Goal: Transaction & Acquisition: Purchase product/service

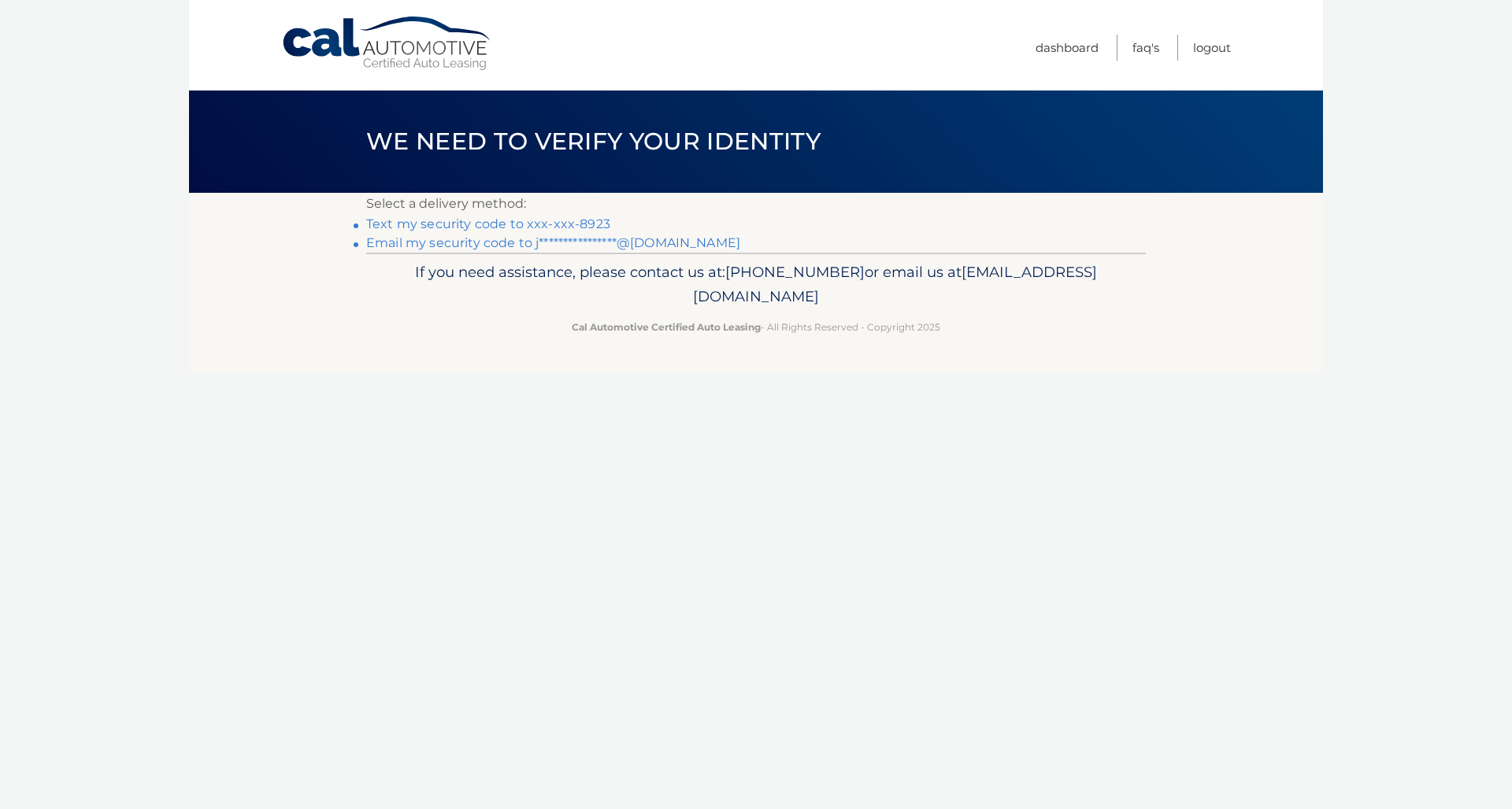
click at [481, 226] on link "Text my security code to xxx-xxx-8923" at bounding box center [488, 223] width 244 height 15
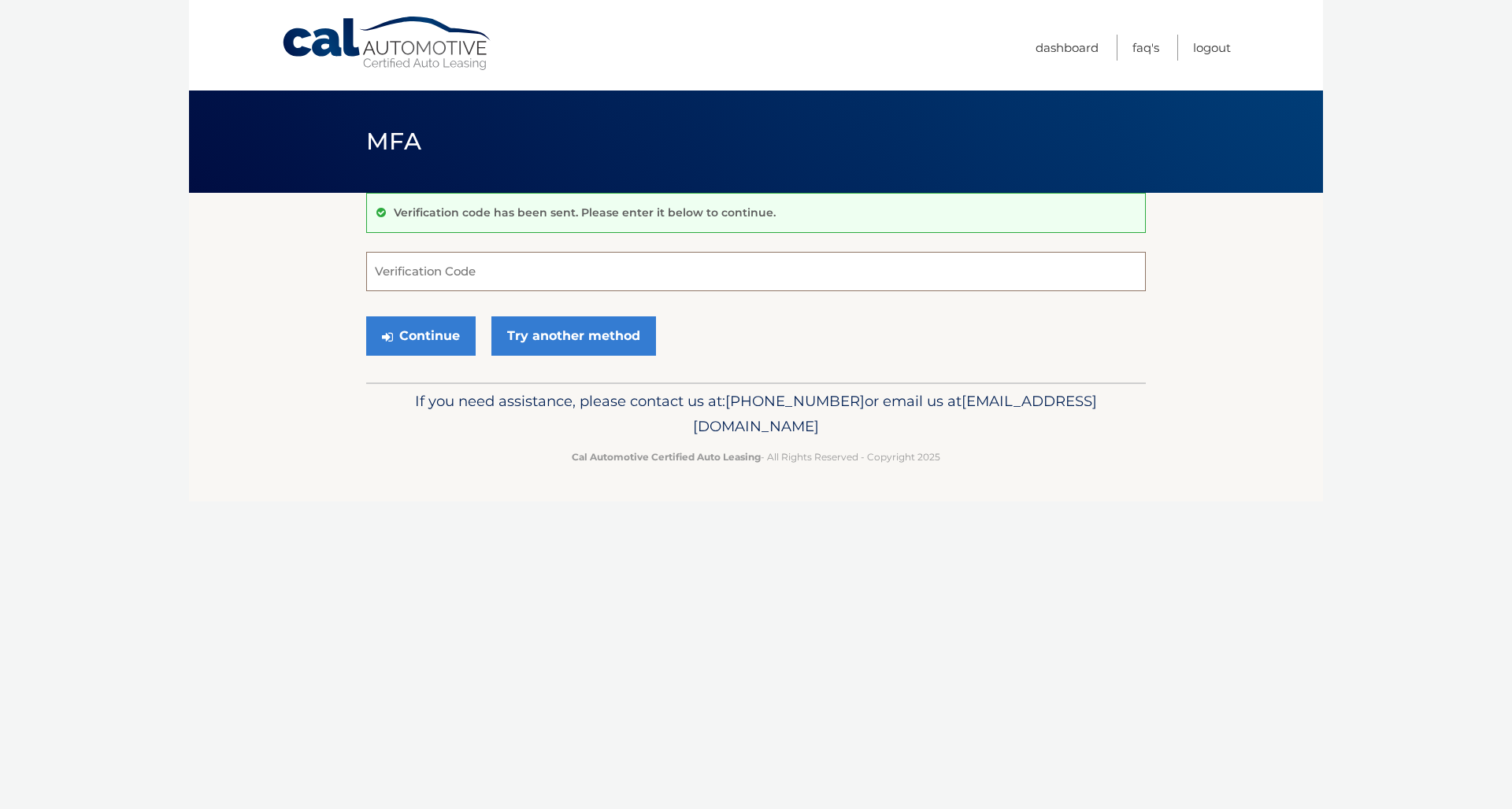
click at [446, 269] on input "Verification Code" at bounding box center [756, 272] width 779 height 39
type input "027535"
click at [428, 332] on button "Continue" at bounding box center [421, 336] width 110 height 39
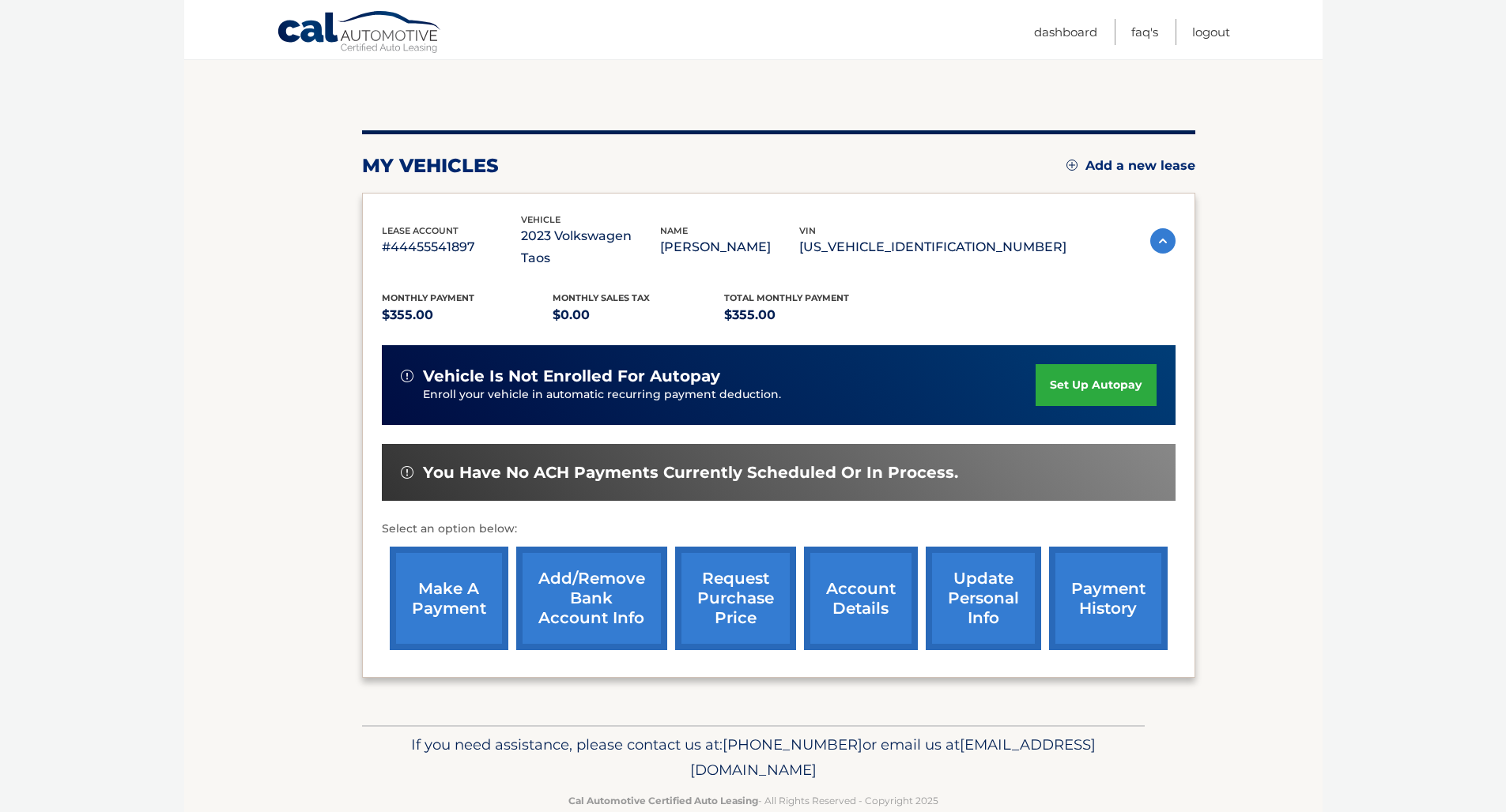
scroll to position [141, 0]
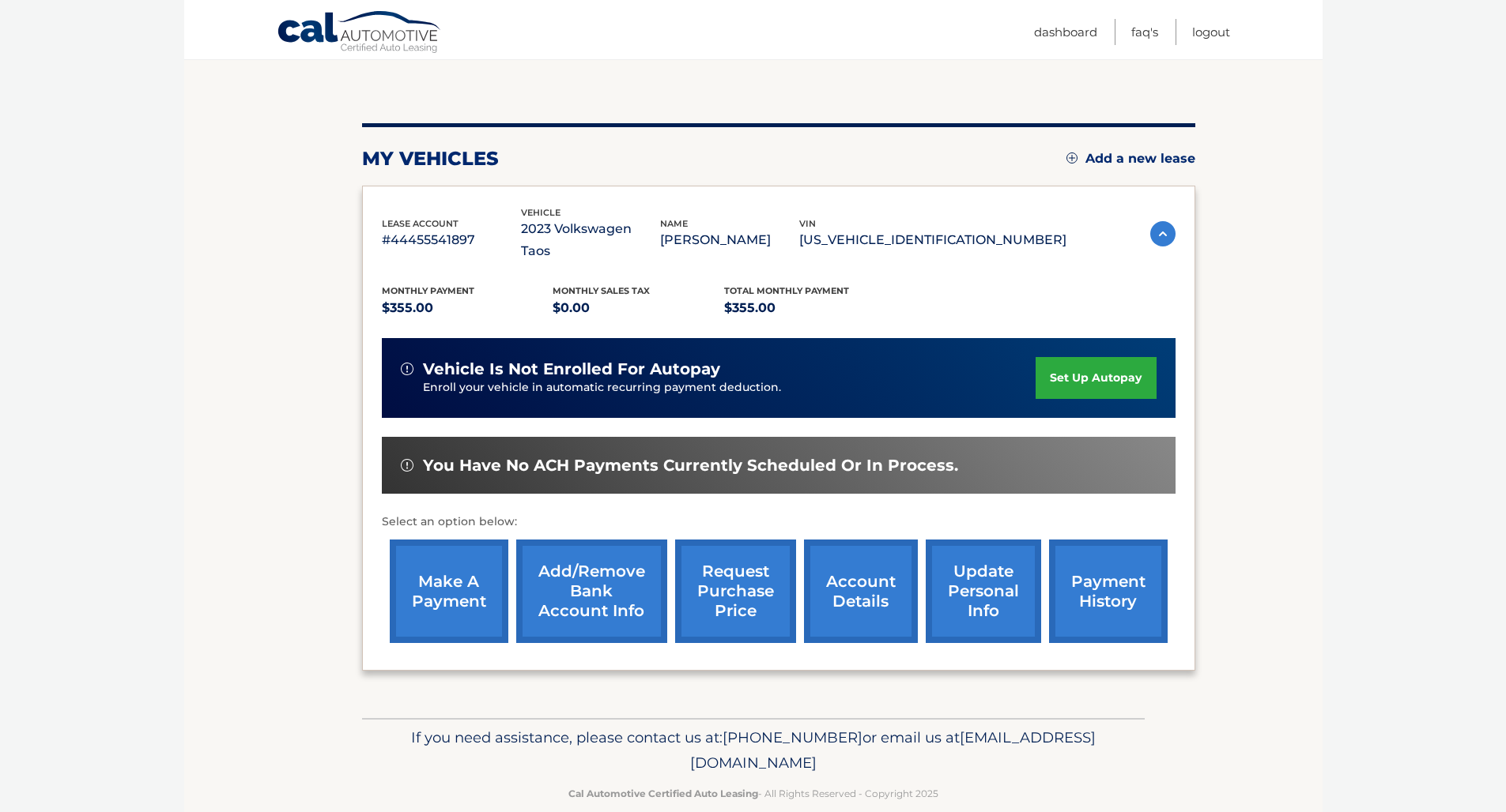
click at [446, 562] on link "make a payment" at bounding box center [449, 592] width 119 height 103
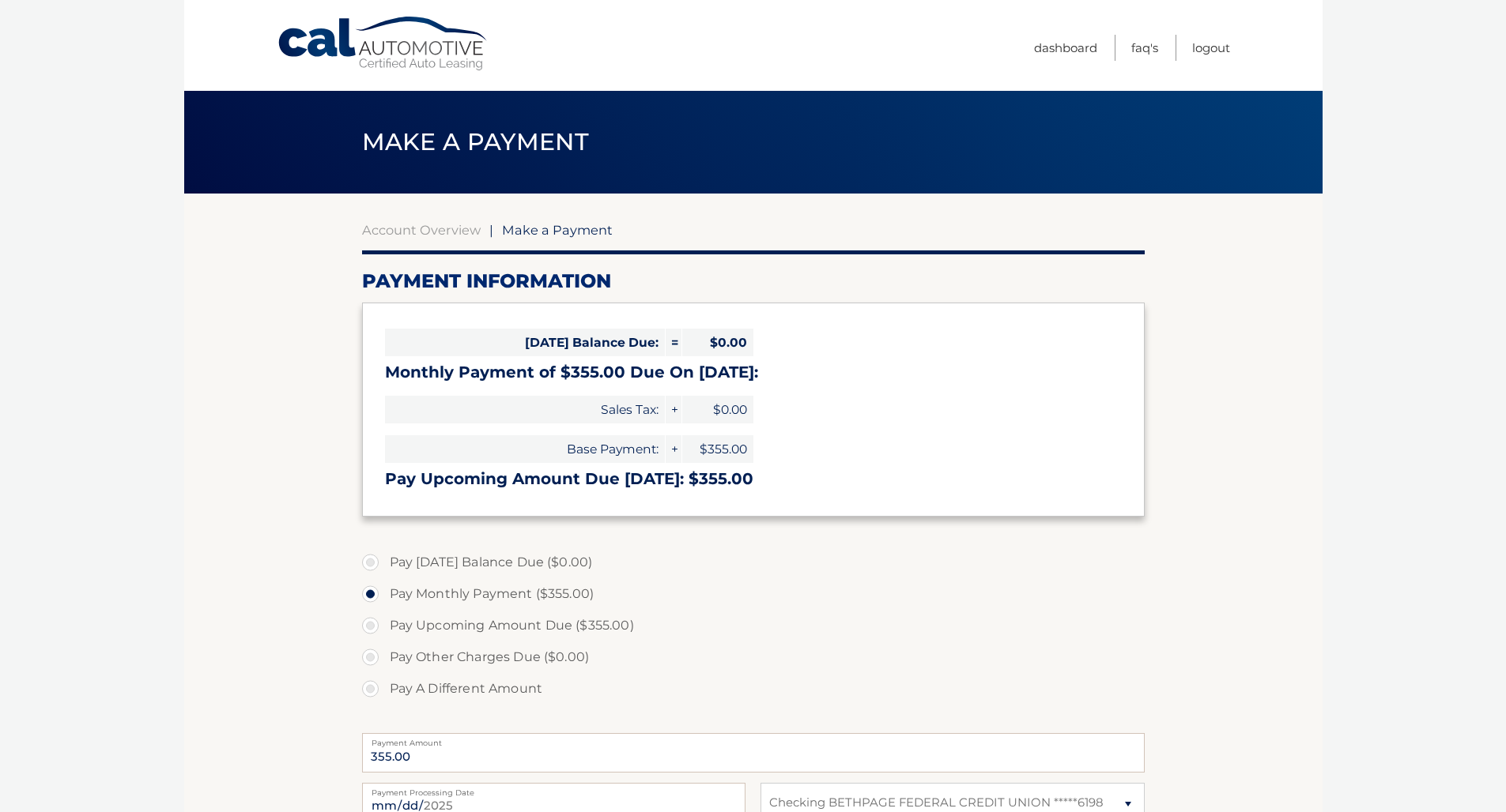
select select "NzRkYzdkZGMtOGM1Mi00NjliLTkyOTUtMDg2MWVjZTEwNzhm"
drag, startPoint x: 1505, startPoint y: 254, endPoint x: 1514, endPoint y: 445, distance: 191.2
click at [1505, 445] on html "Cal Automotive Menu Dashboard FAQ's Logout" at bounding box center [753, 406] width 1506 height 812
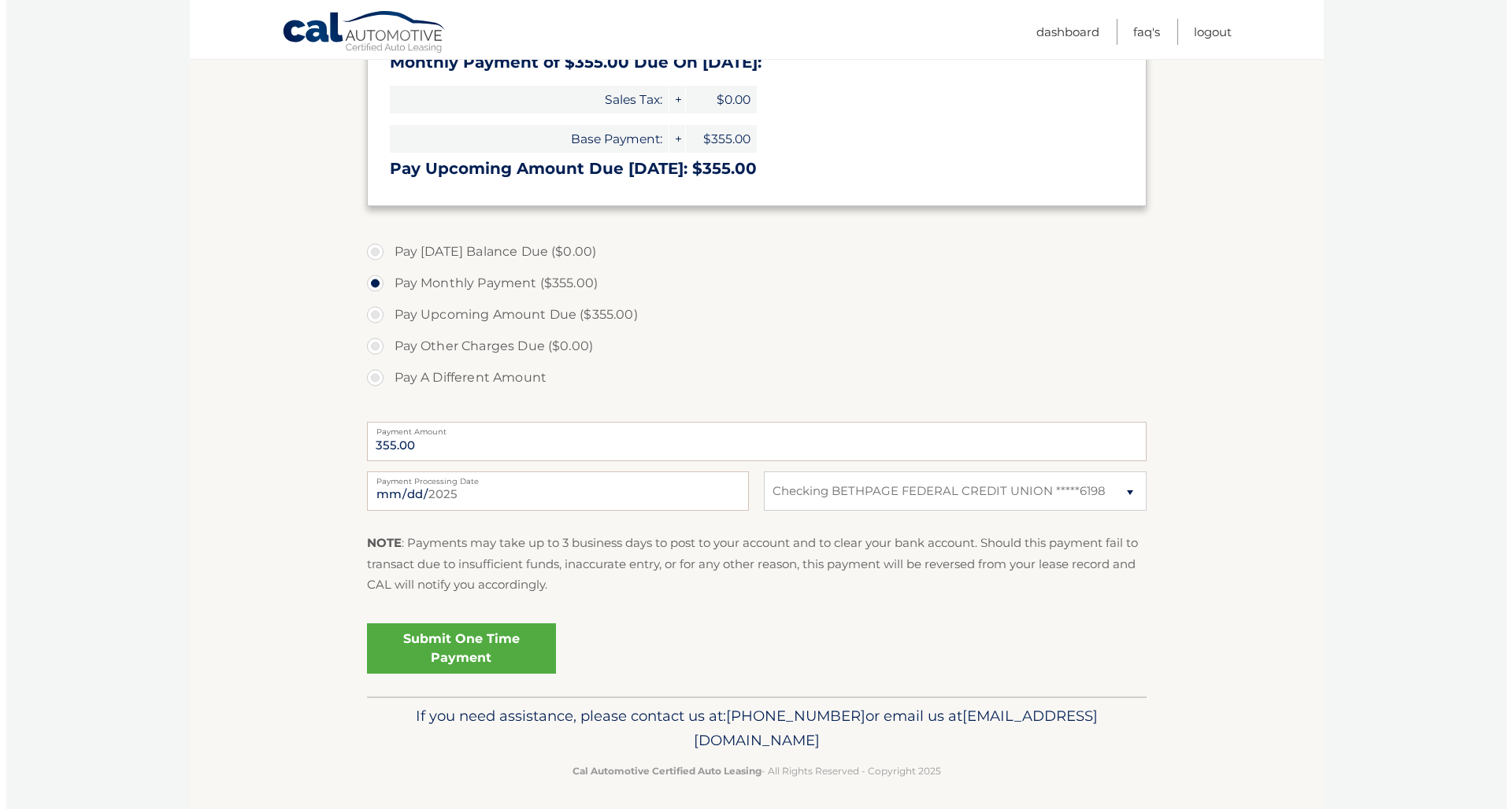
scroll to position [311, 0]
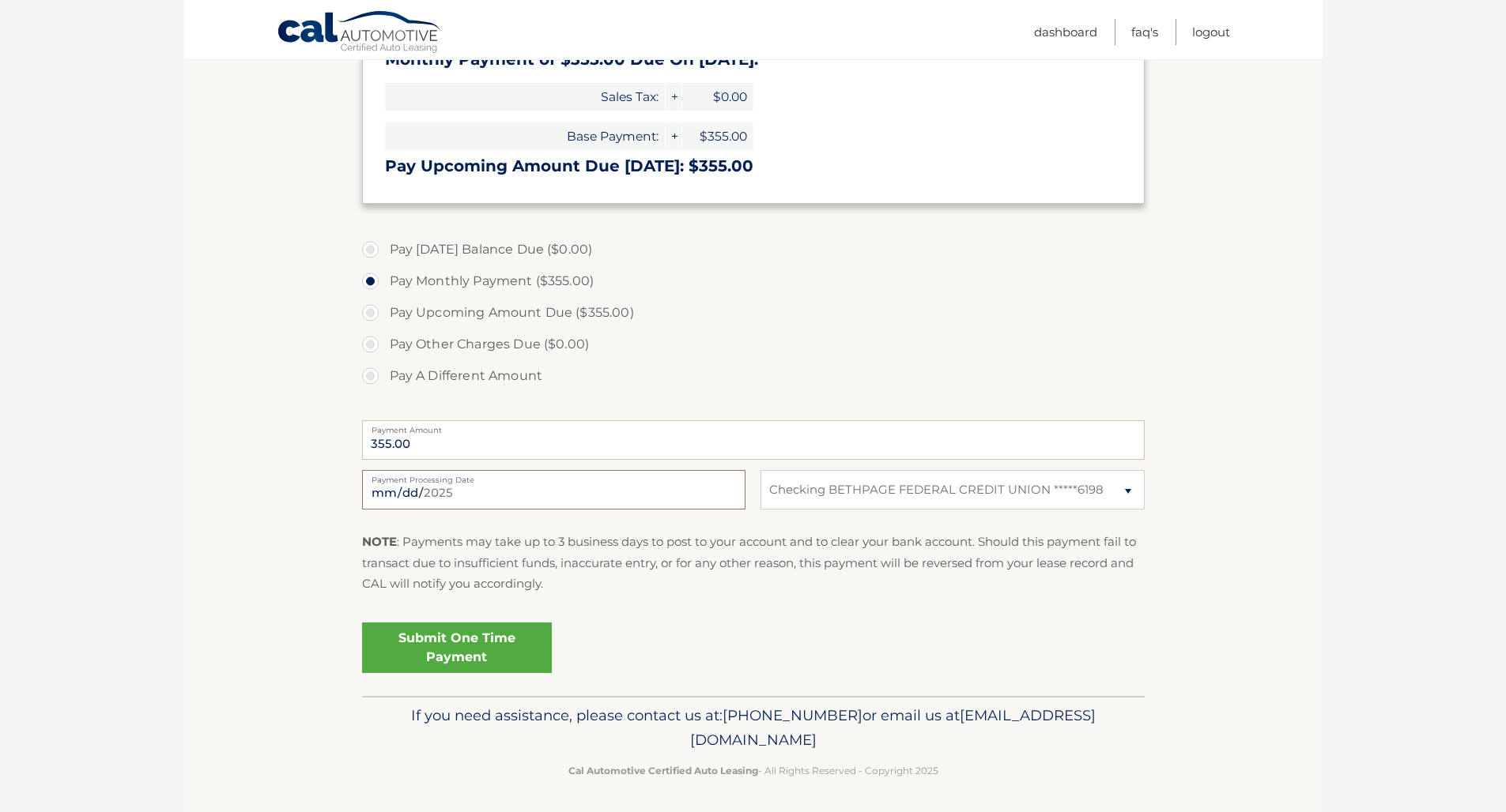
click at [428, 491] on input "2025-08-17" at bounding box center [553, 490] width 383 height 40
type input "2025-08-18"
click at [698, 627] on div "Submit One Time Payment" at bounding box center [753, 645] width 782 height 57
click at [459, 645] on link "Submit One Time Payment" at bounding box center [457, 648] width 190 height 51
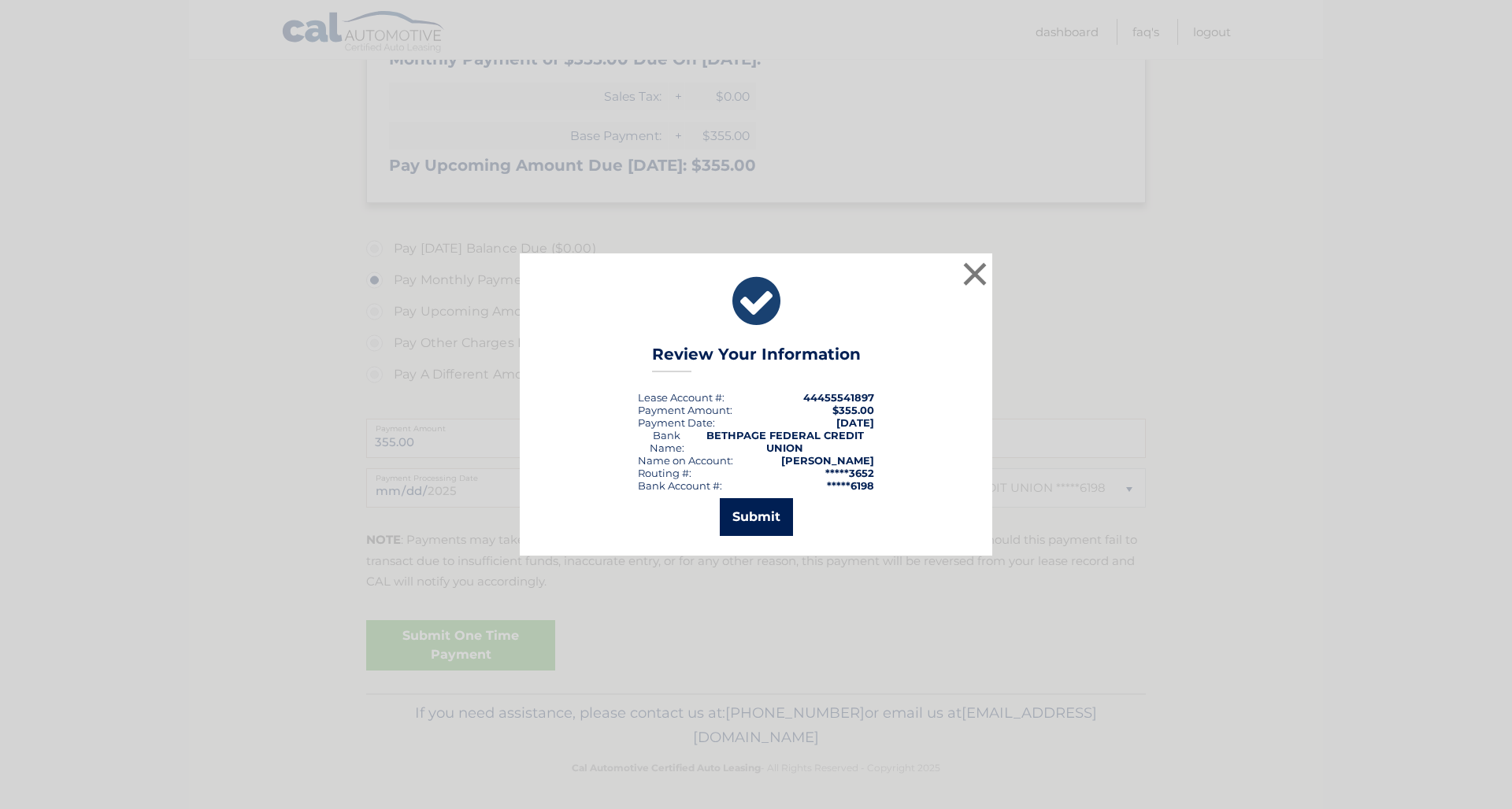
click at [756, 524] on button "Submit" at bounding box center [756, 517] width 73 height 38
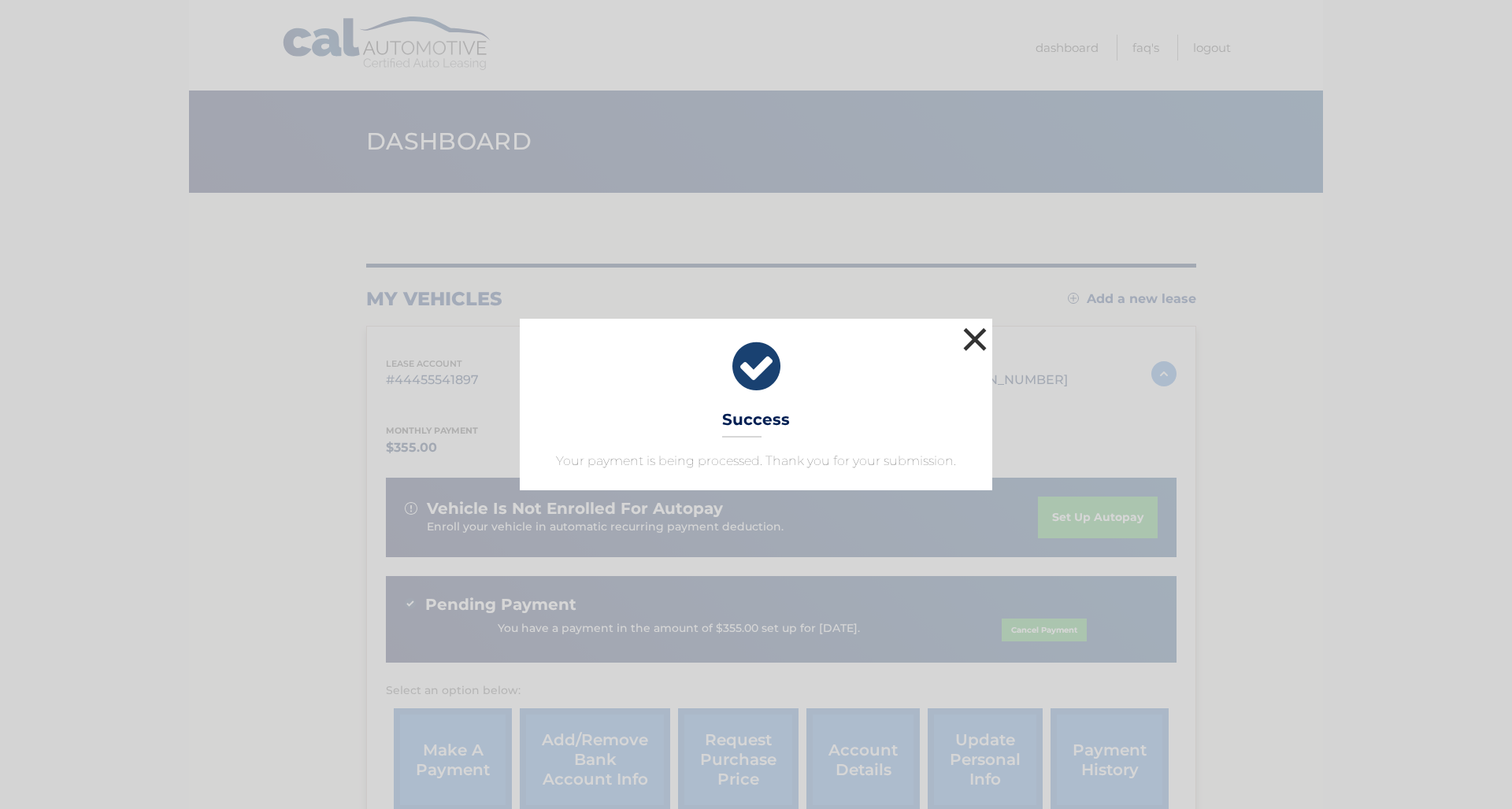
click at [971, 343] on button "×" at bounding box center [975, 339] width 32 height 32
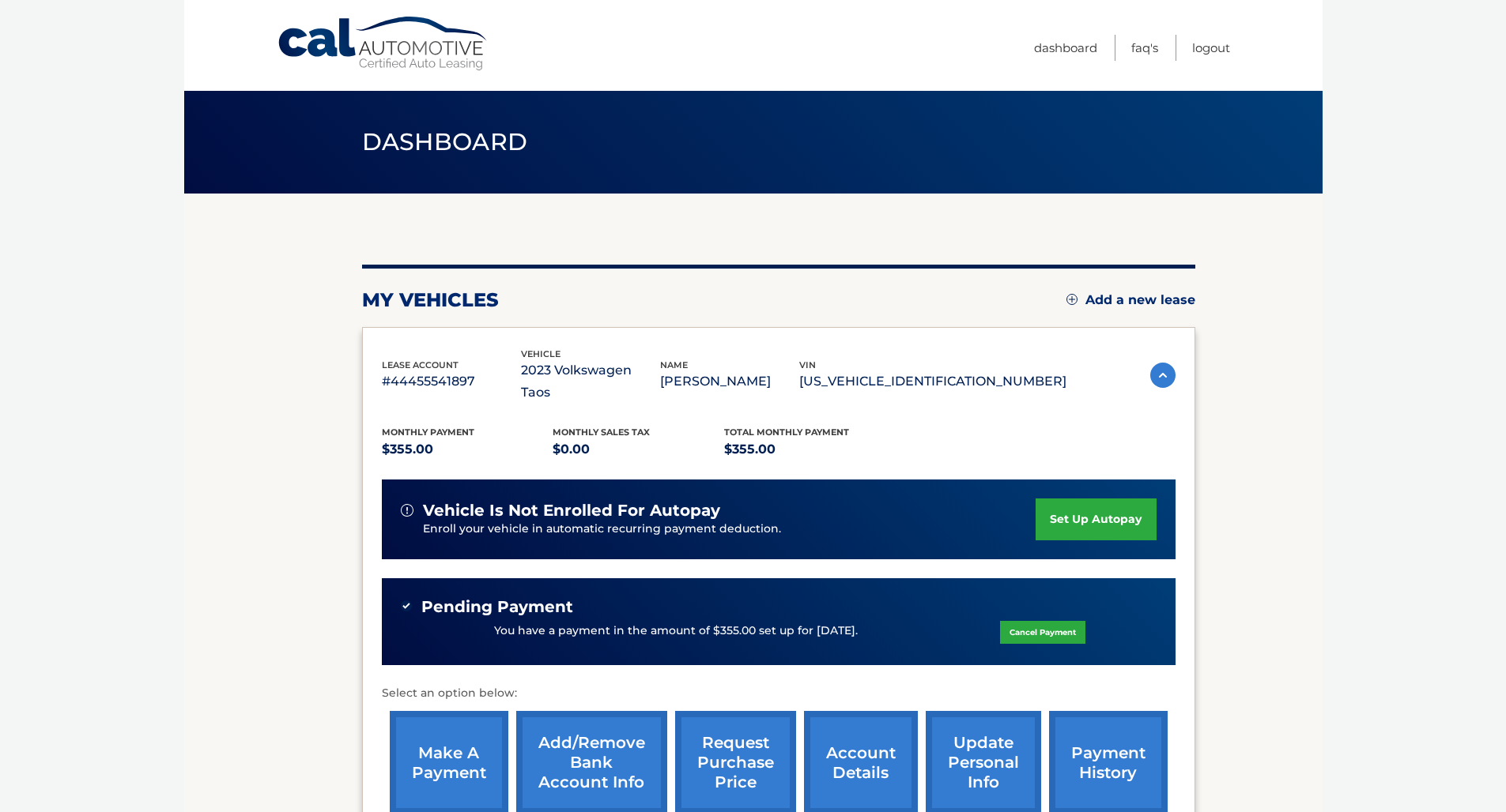
click at [84, 57] on body "Cal Automotive Menu Dashboard FAQ's Logout" at bounding box center [753, 406] width 1506 height 812
click at [145, 90] on body "Cal Automotive Menu Dashboard FAQ's Logout" at bounding box center [753, 406] width 1506 height 812
click at [128, 87] on body "Cal Automotive Menu Dashboard FAQ's Logout" at bounding box center [753, 406] width 1506 height 812
drag, startPoint x: 128, startPoint y: 87, endPoint x: 271, endPoint y: 49, distance: 148.0
click at [128, 87] on body "Cal Automotive Menu Dashboard FAQ's Logout" at bounding box center [753, 406] width 1506 height 812
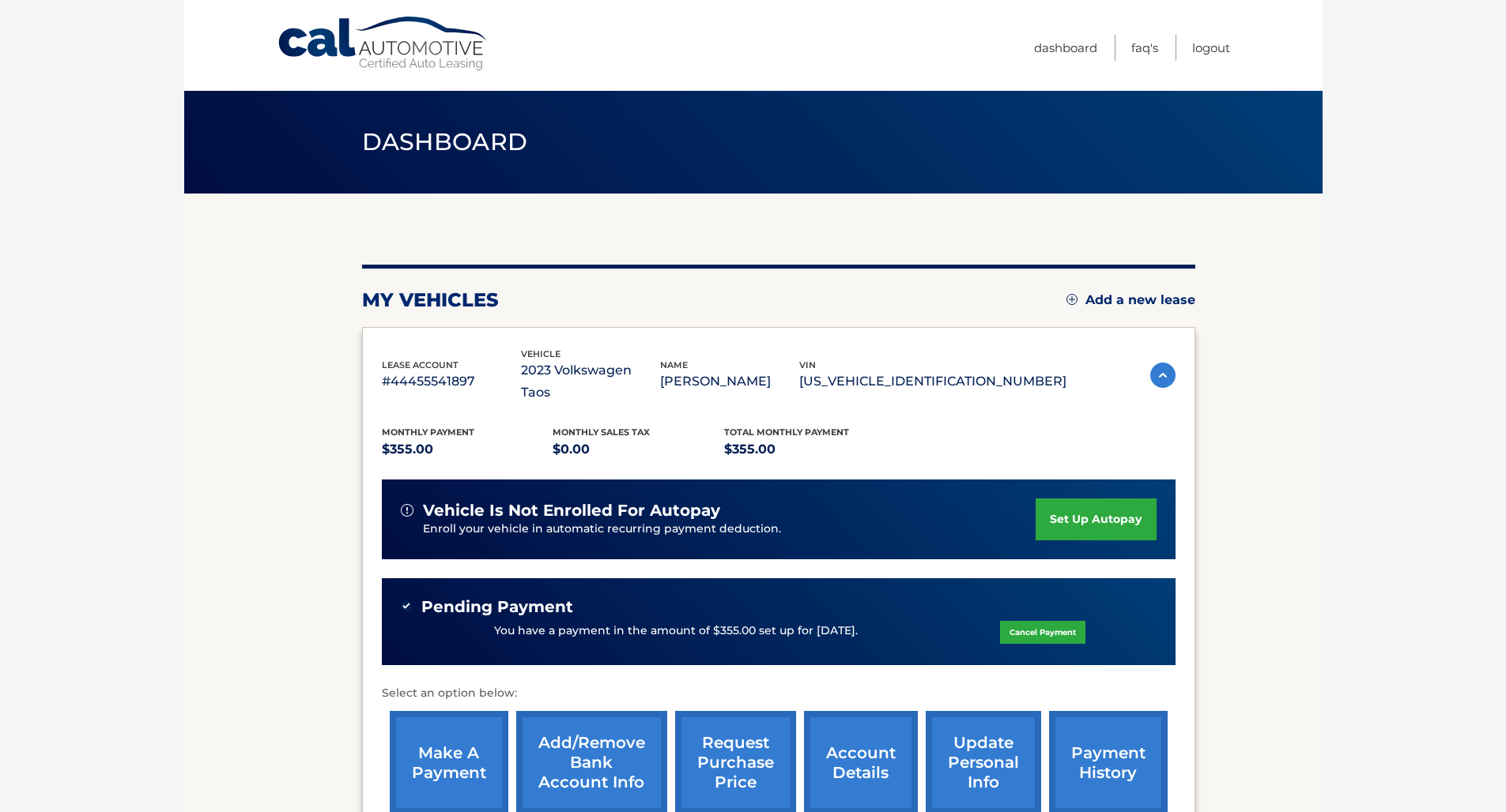
click at [1442, 77] on body "Cal Automotive Menu Dashboard FAQ's Logout" at bounding box center [753, 406] width 1506 height 812
click at [1442, 76] on body "Cal Automotive Menu Dashboard FAQ's Logout" at bounding box center [753, 406] width 1506 height 812
click at [89, 169] on body "Cal Automotive Menu Dashboard FAQ's Logout" at bounding box center [753, 406] width 1506 height 812
click at [96, 156] on body "Cal Automotive Menu Dashboard FAQ's Logout" at bounding box center [753, 406] width 1506 height 812
